Goal: Navigation & Orientation: Find specific page/section

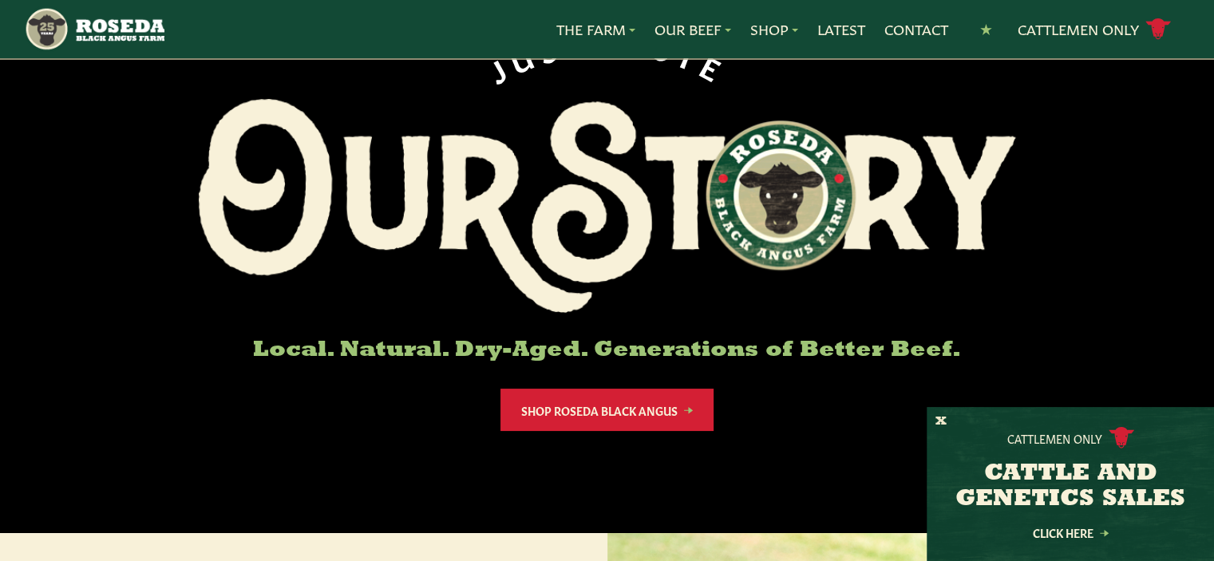
scroll to position [131, 0]
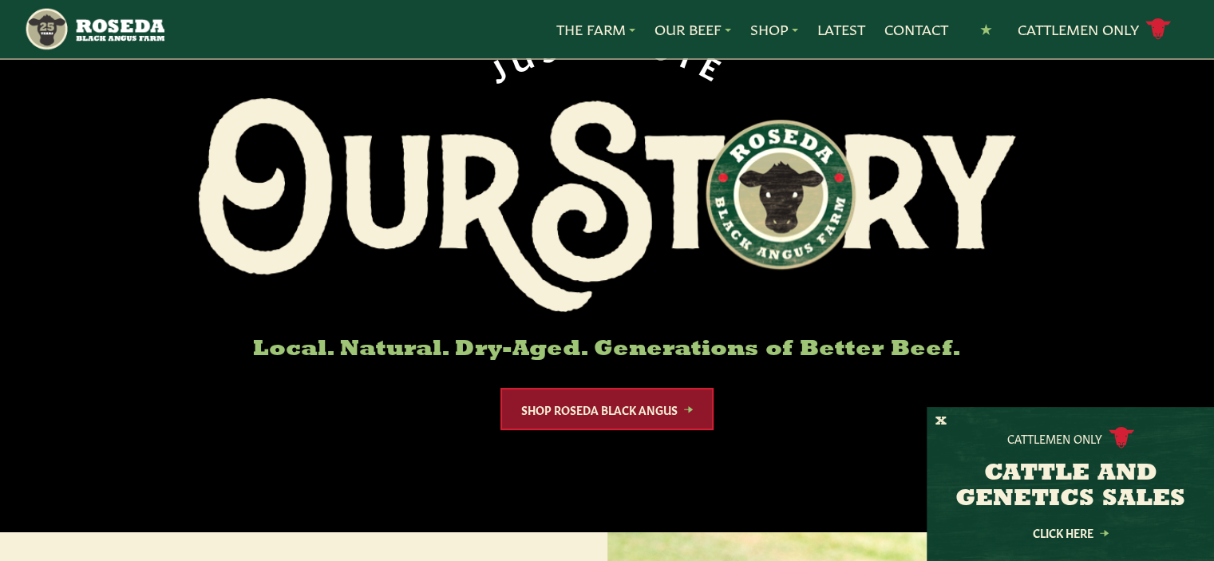
click at [628, 414] on link "Shop Roseda Black Angus" at bounding box center [607, 409] width 213 height 42
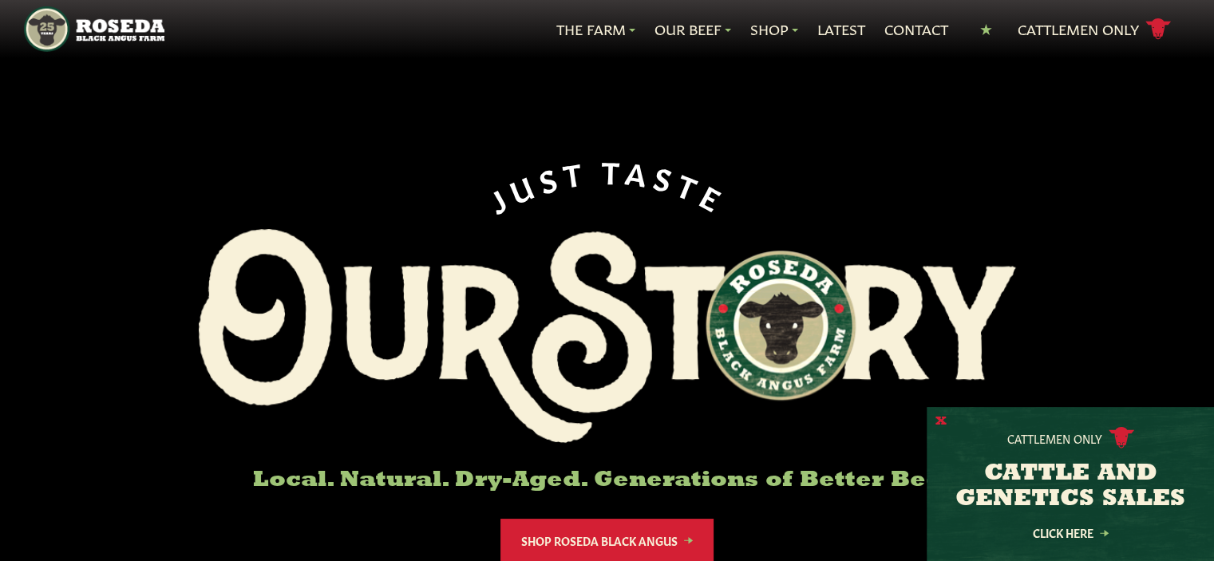
click at [942, 420] on button "X" at bounding box center [941, 422] width 11 height 17
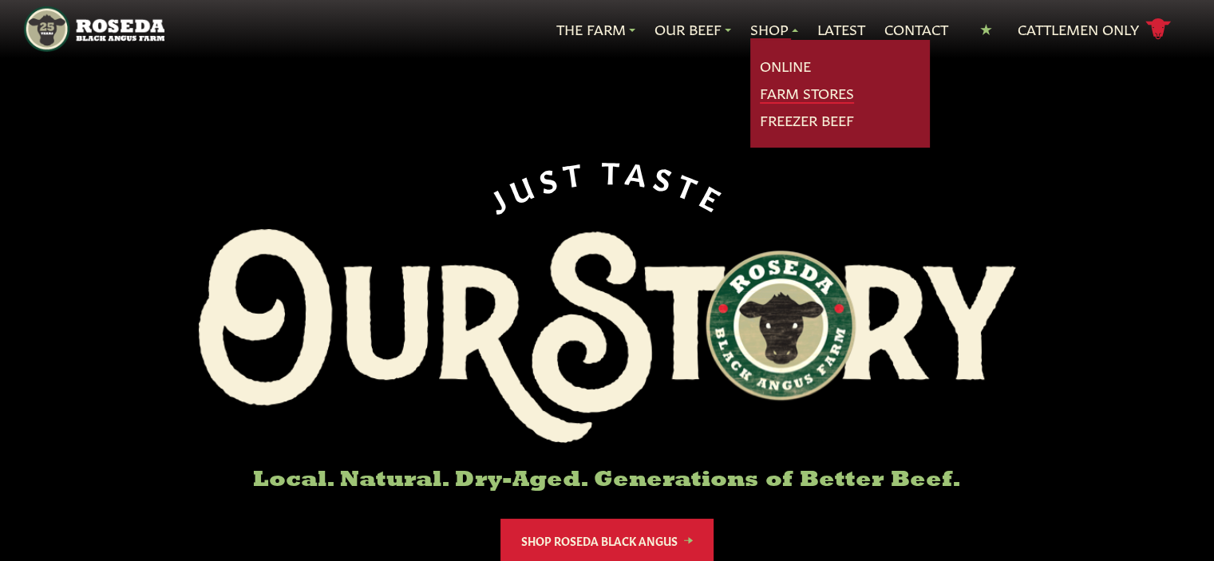
click at [795, 94] on link "Farm Stores" at bounding box center [807, 93] width 94 height 21
